Goal: Information Seeking & Learning: Learn about a topic

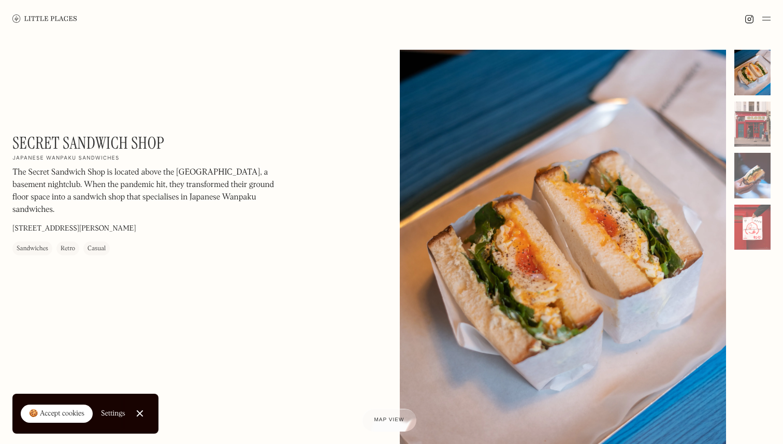
scroll to position [462, 0]
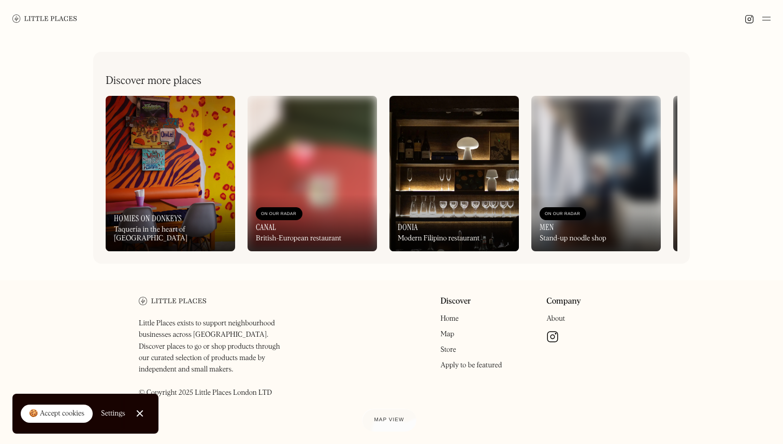
click at [310, 231] on div "On Our Radar Canal British-European restaurant" at bounding box center [313, 222] width 130 height 57
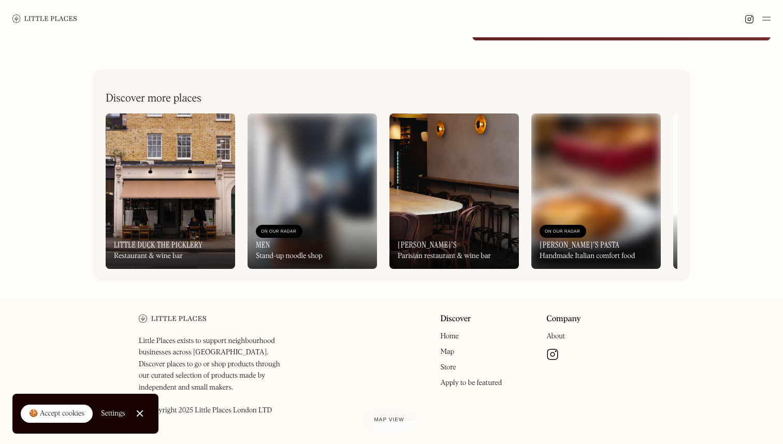
scroll to position [558, 0]
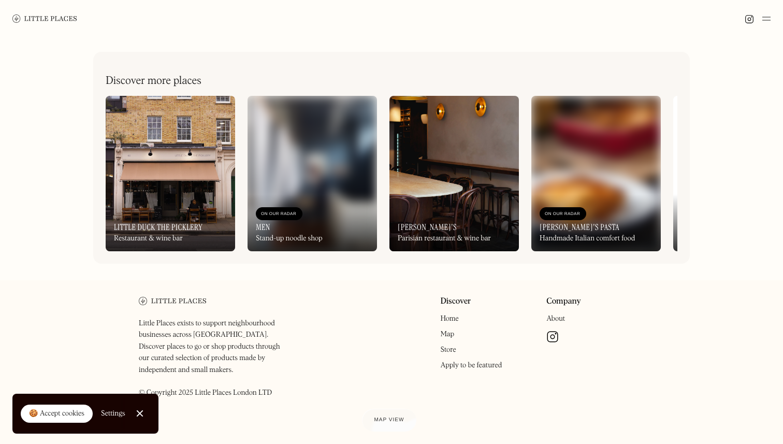
click at [443, 331] on link "Map" at bounding box center [447, 334] width 14 height 7
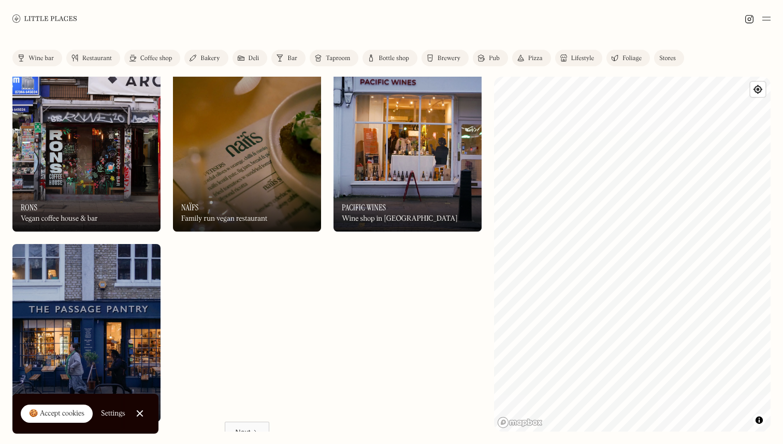
scroll to position [6130, 0]
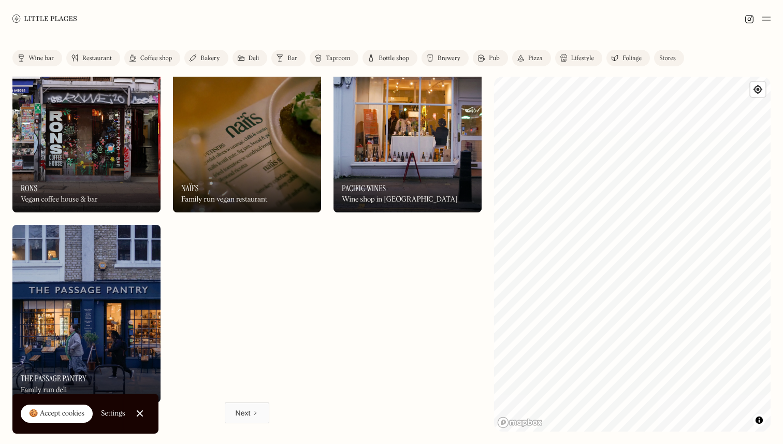
click at [147, 59] on div "Coffee shop" at bounding box center [156, 58] width 32 height 6
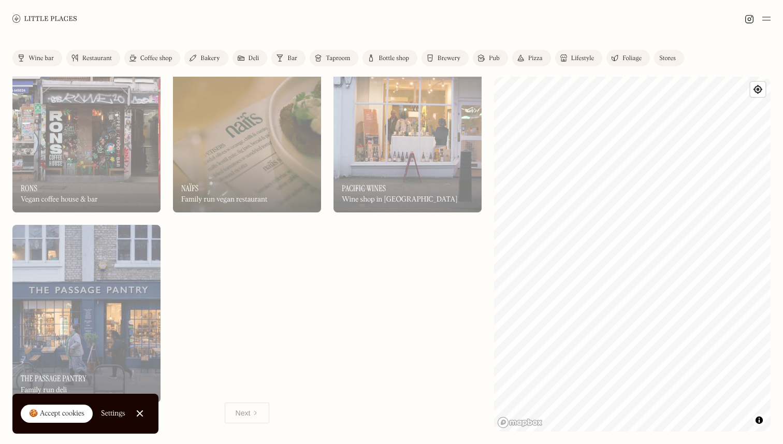
scroll to position [3256, 0]
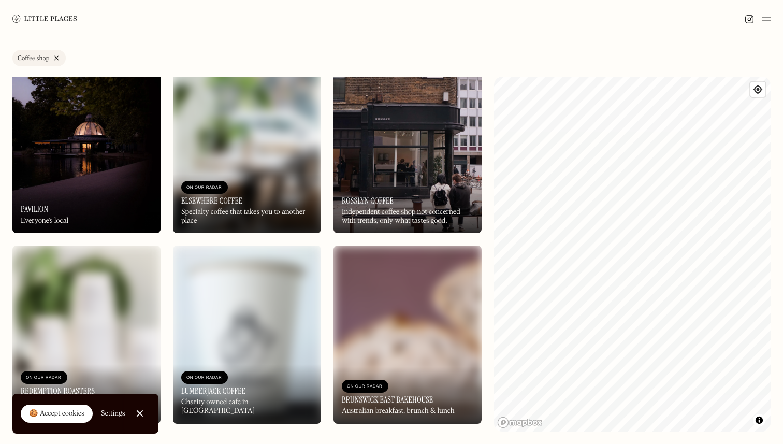
click at [69, 141] on img at bounding box center [86, 144] width 148 height 178
click at [394, 349] on img at bounding box center [408, 335] width 148 height 178
click at [107, 284] on img at bounding box center [86, 335] width 148 height 178
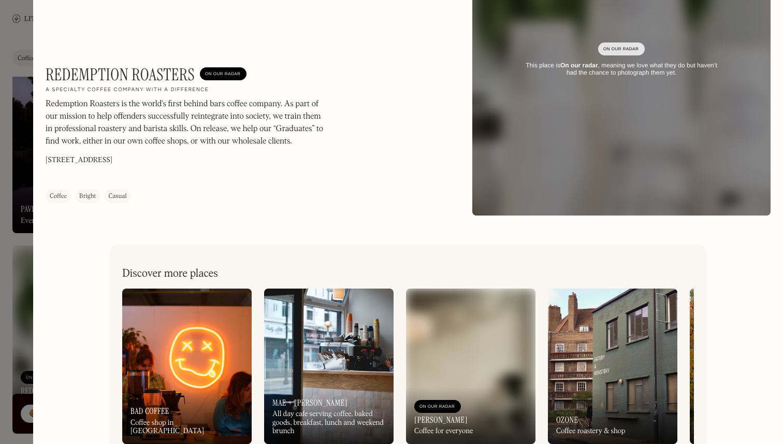
scroll to position [137, 0]
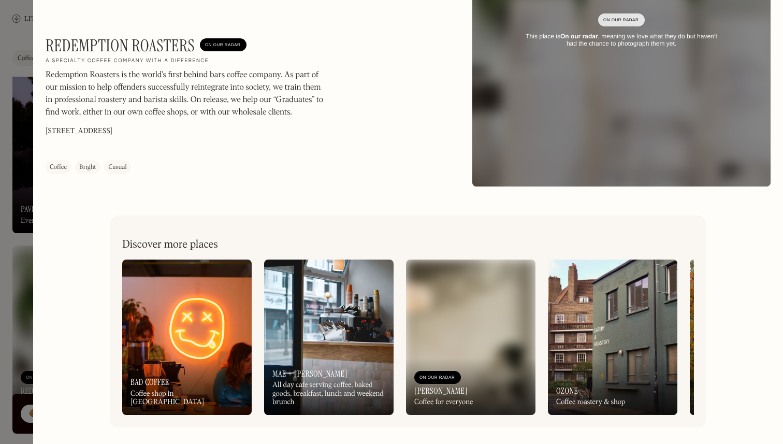
click at [165, 329] on img at bounding box center [187, 337] width 130 height 155
